Goal: Task Accomplishment & Management: Manage account settings

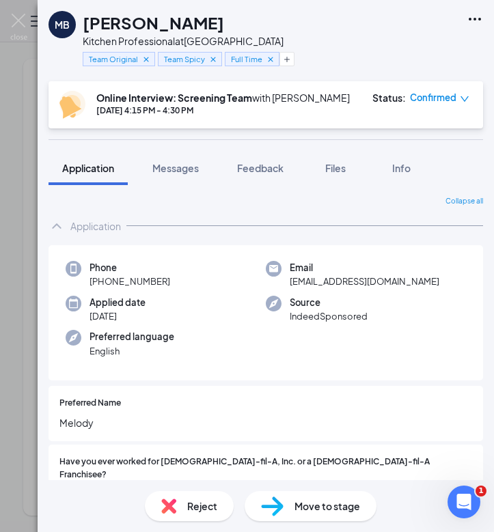
scroll to position [1349, 0]
click at [18, 20] on img at bounding box center [18, 27] width 17 height 27
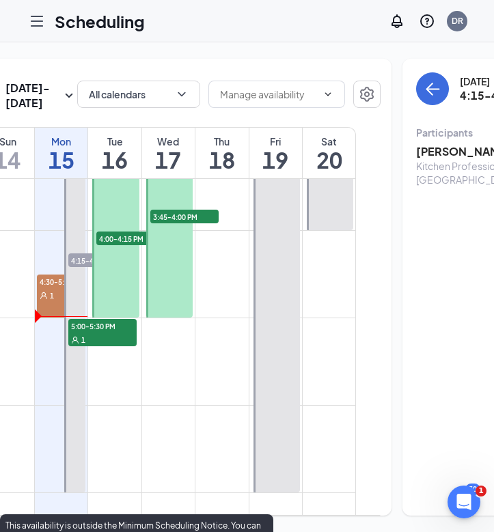
click at [105, 347] on div "1" at bounding box center [102, 340] width 68 height 14
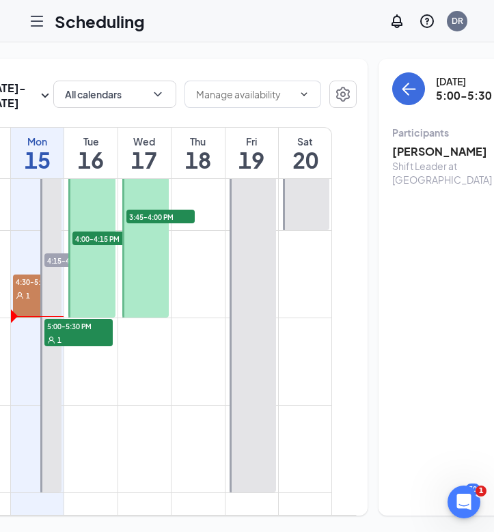
scroll to position [0, 133]
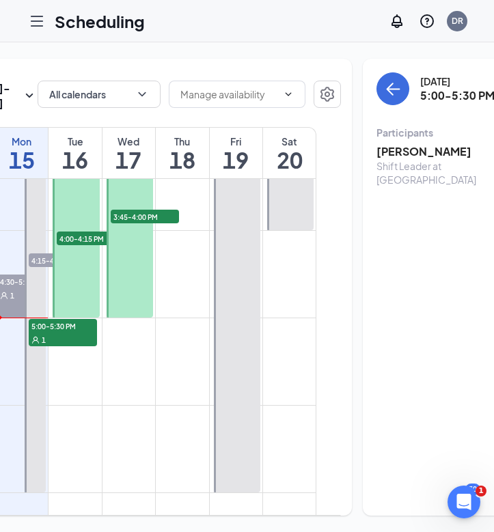
click at [416, 154] on h3 "[PERSON_NAME]" at bounding box center [449, 151] width 144 height 15
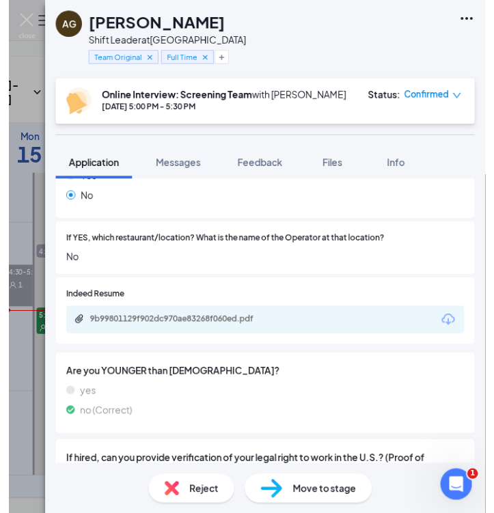
scroll to position [387, 0]
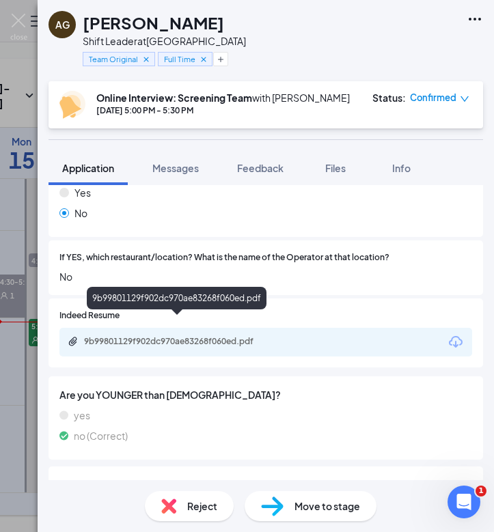
click at [209, 336] on div "9b99801129f902dc970ae83268f060ed.pdf" at bounding box center [179, 341] width 191 height 11
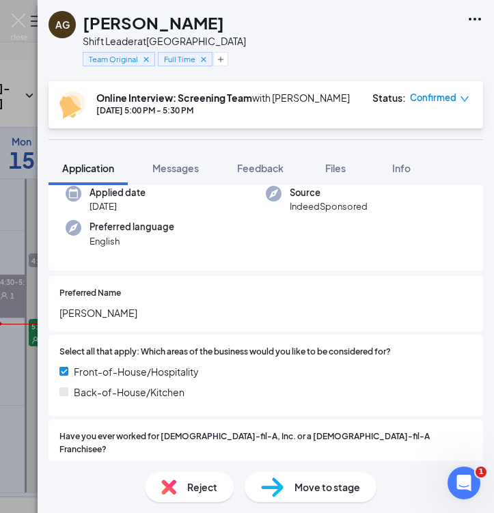
scroll to position [109, 0]
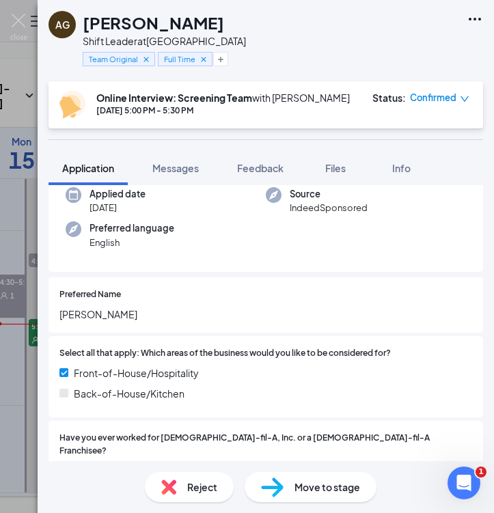
click at [202, 490] on span "Reject" at bounding box center [202, 487] width 30 height 15
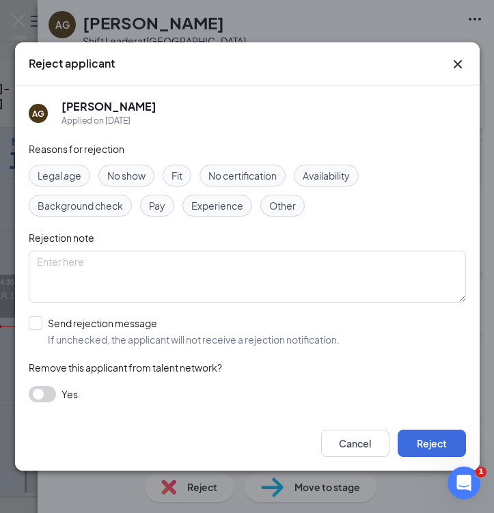
click at [140, 182] on span "No show" at bounding box center [126, 175] width 38 height 15
click at [41, 326] on div at bounding box center [36, 323] width 14 height 14
click at [41, 326] on input "Send rejection message If unchecked, the applicant will not receive a rejection…" at bounding box center [184, 331] width 311 height 30
checkbox input "true"
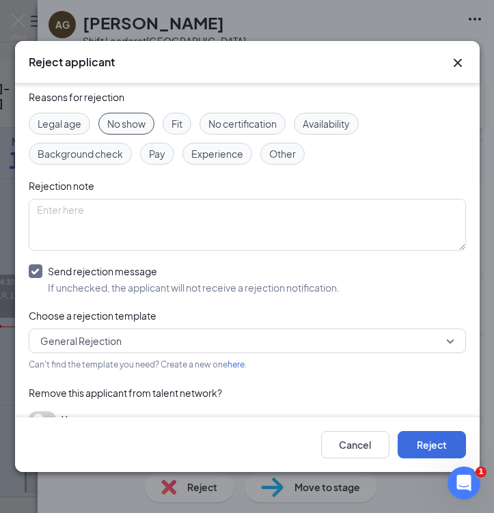
scroll to position [51, 0]
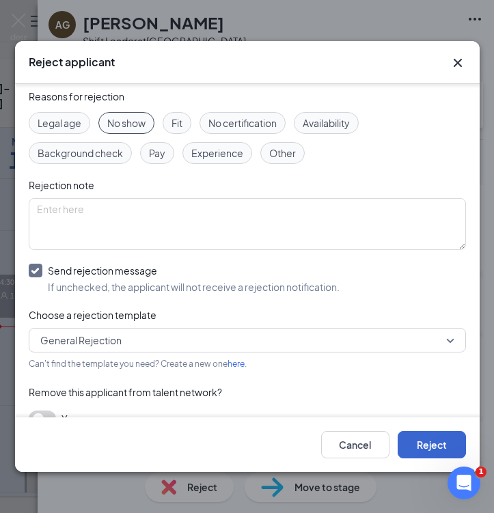
click at [437, 438] on button "Reject" at bounding box center [432, 444] width 68 height 27
